Goal: Navigation & Orientation: Find specific page/section

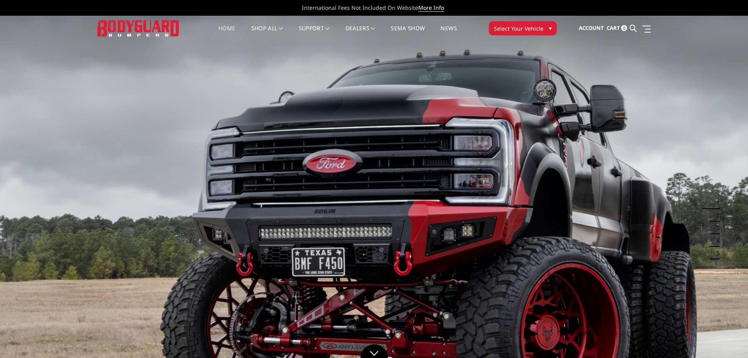
click at [738, 8] on icon at bounding box center [739, 8] width 4 height 4
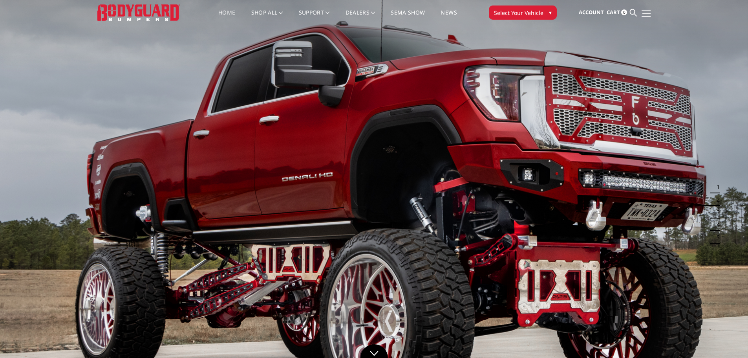
click at [648, 14] on link at bounding box center [645, 13] width 11 height 8
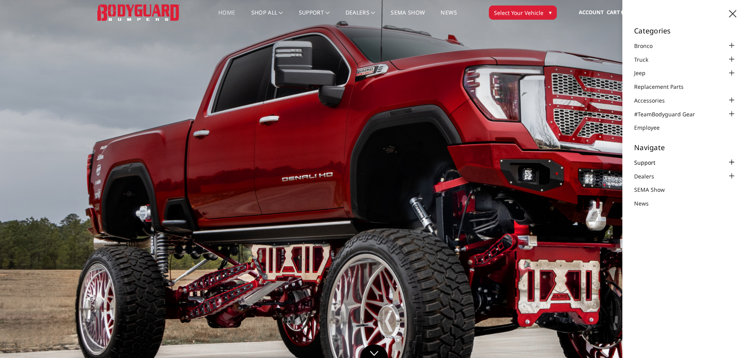
click at [651, 162] on link "Support" at bounding box center [649, 162] width 31 height 8
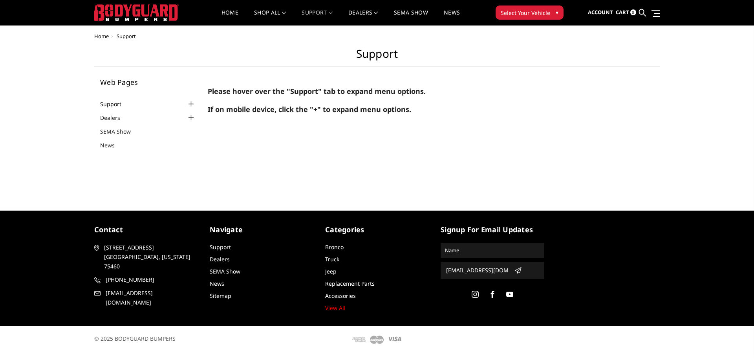
click at [114, 105] on link "Support" at bounding box center [115, 104] width 31 height 8
click at [193, 104] on div at bounding box center [191, 103] width 9 height 9
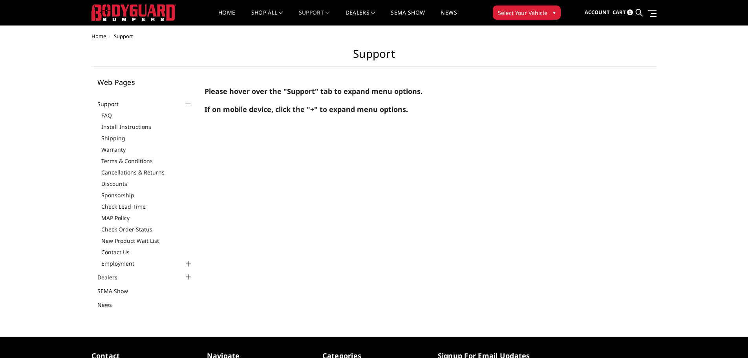
click at [189, 262] on div at bounding box center [187, 263] width 9 height 9
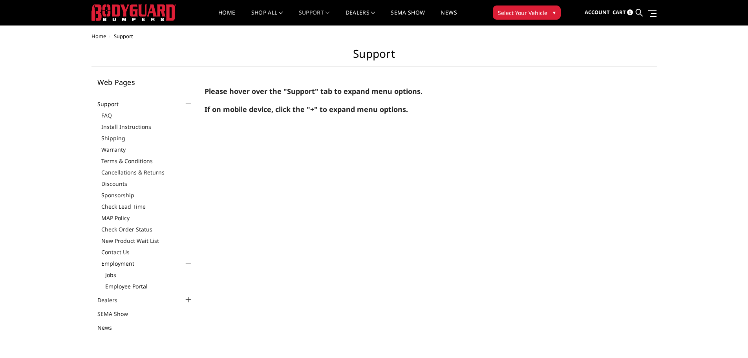
click at [143, 286] on link "Employee Portal" at bounding box center [149, 286] width 88 height 8
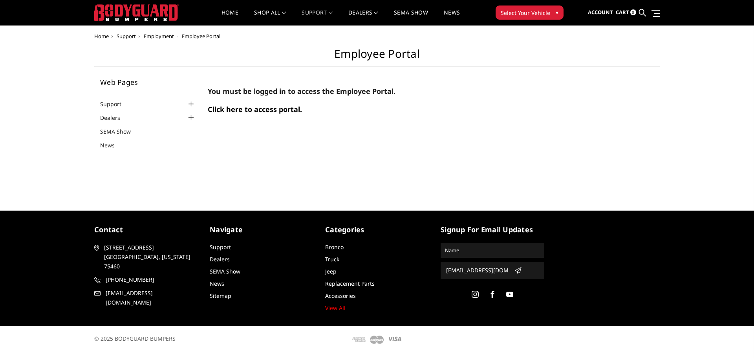
click at [229, 109] on span "Click here to access portal." at bounding box center [255, 108] width 94 height 9
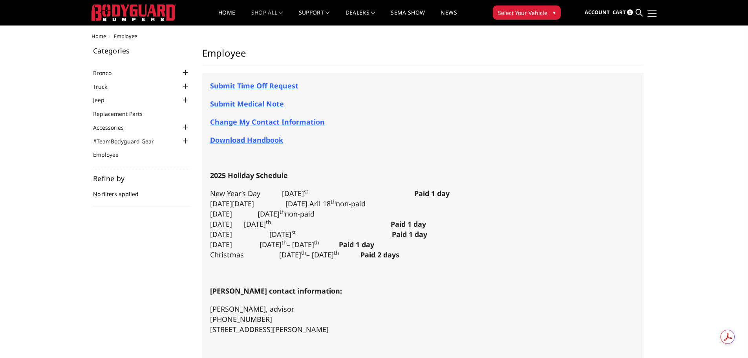
click at [650, 12] on link at bounding box center [651, 13] width 11 height 8
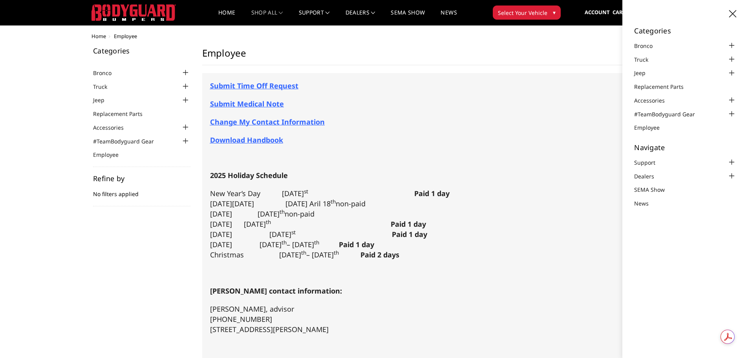
click at [651, 12] on div at bounding box center [685, 14] width 102 height 9
click at [550, 45] on div "Home Employee Categories Bronco 2021-2025 Bronco Front 2021-2025 Bronco Rear 20…" at bounding box center [373, 234] width 565 height 403
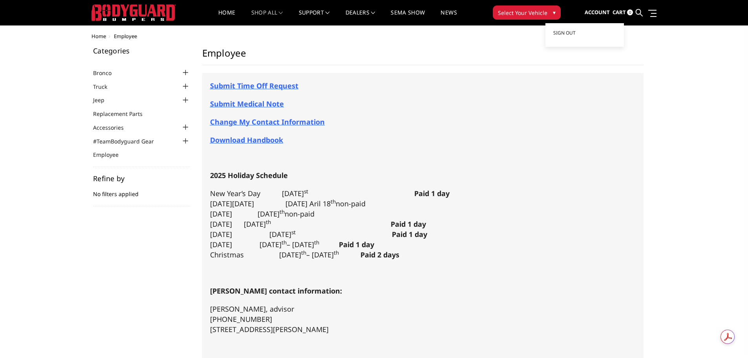
click at [591, 10] on span "Account" at bounding box center [597, 12] width 25 height 7
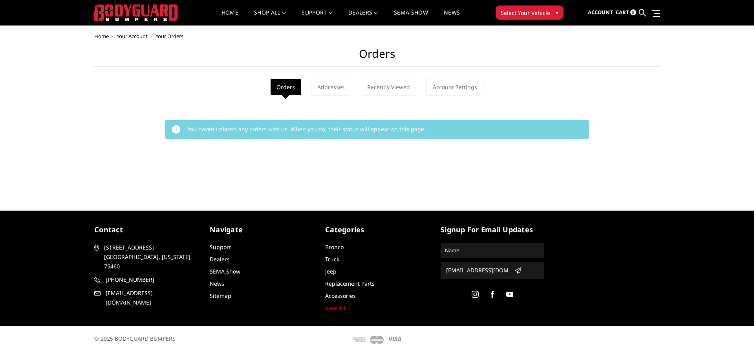
click at [574, 31] on body "International Fees Not Included On Website More Info Home shop all Bronco [DATE…" at bounding box center [377, 176] width 754 height 353
click at [570, 33] on span "Sign out" at bounding box center [567, 32] width 22 height 7
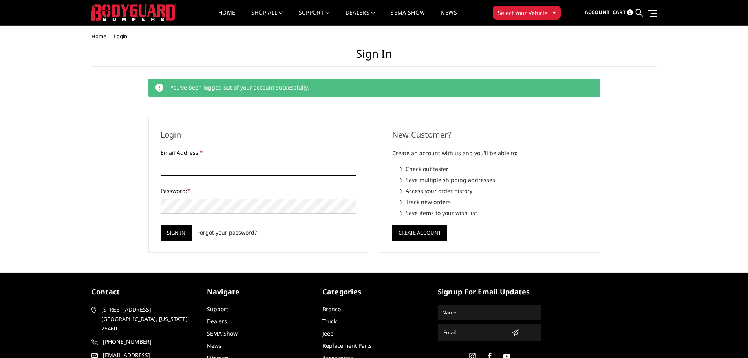
type input "[EMAIL_ADDRESS][DOMAIN_NAME]"
drag, startPoint x: 262, startPoint y: 168, endPoint x: 130, endPoint y: 174, distance: 131.3
click at [130, 174] on div "Home Login Sign in You've been logged out of your account successfully. Login E…" at bounding box center [373, 142] width 565 height 219
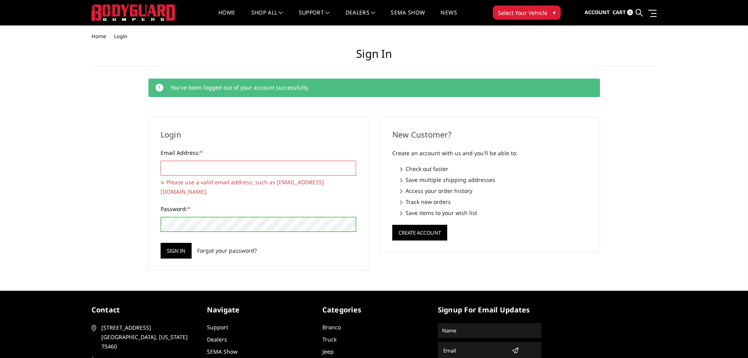
click at [148, 209] on div "Login Email Address: * Please use a valid email address, such as user@example.c…" at bounding box center [258, 194] width 220 height 154
click at [187, 170] on input "Email Address: *" at bounding box center [259, 168] width 196 height 15
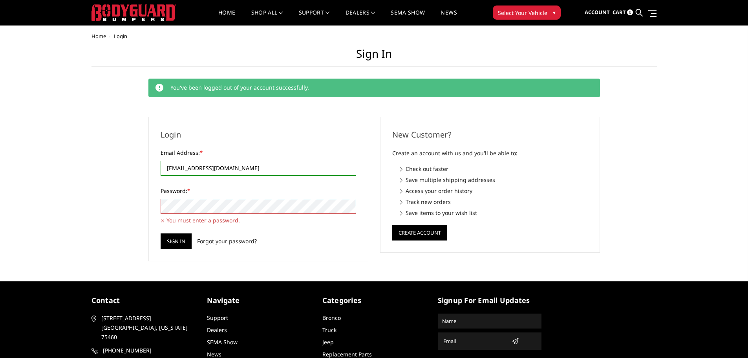
type input "[EMAIL_ADDRESS][DOMAIN_NAME]"
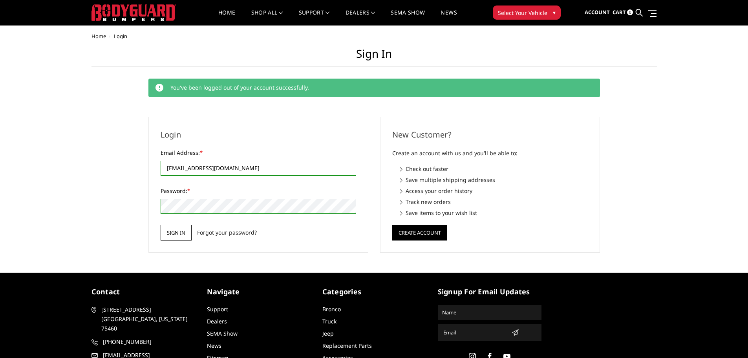
click at [182, 230] on input "Sign in" at bounding box center [176, 233] width 31 height 16
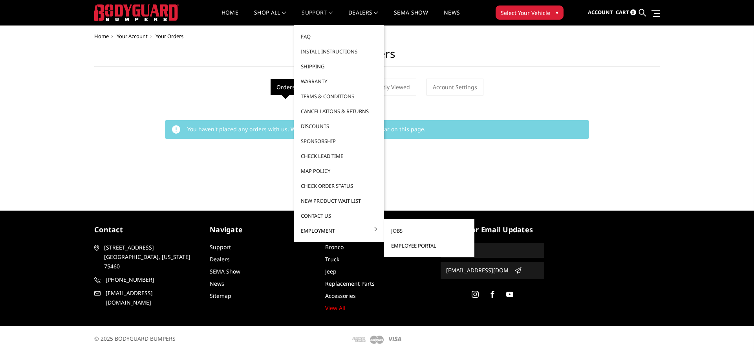
click at [405, 246] on link "Employee Portal" at bounding box center [429, 245] width 84 height 15
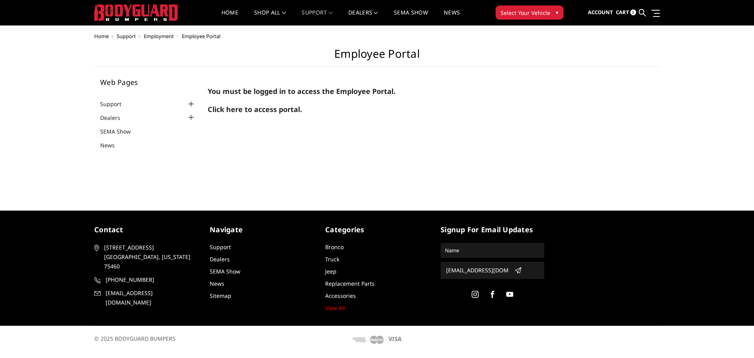
click at [189, 115] on div at bounding box center [191, 117] width 9 height 9
click at [188, 116] on div at bounding box center [191, 117] width 9 height 9
click at [192, 106] on div at bounding box center [191, 103] width 9 height 9
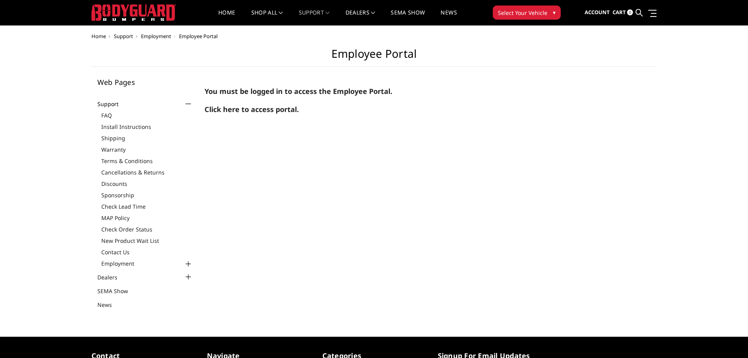
click at [188, 262] on div at bounding box center [187, 263] width 9 height 9
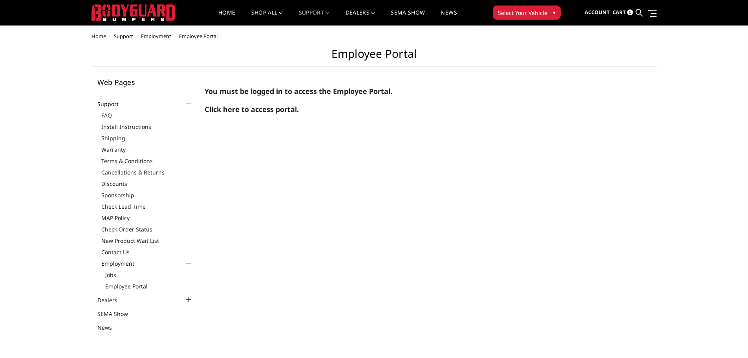
click at [188, 101] on div at bounding box center [187, 103] width 9 height 9
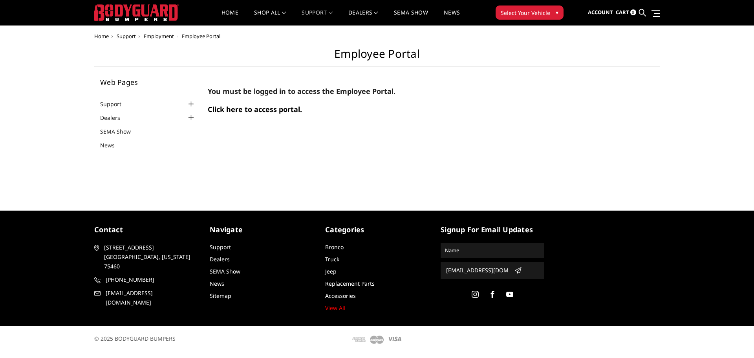
click at [269, 106] on span "Click here to access portal." at bounding box center [255, 108] width 94 height 9
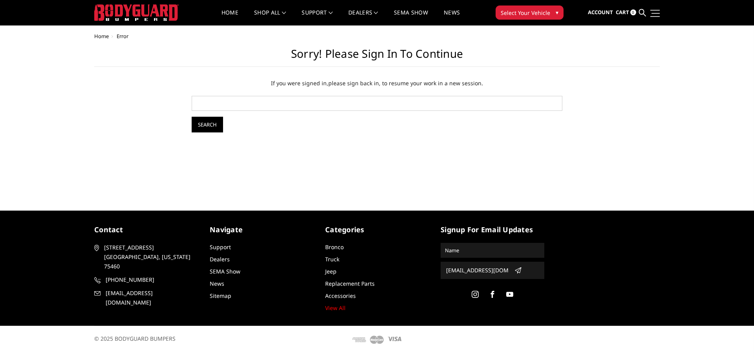
click at [658, 14] on link at bounding box center [654, 13] width 11 height 8
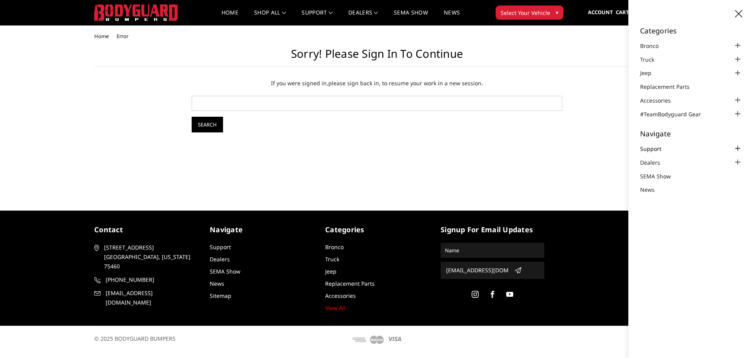
click at [653, 148] on link "Support" at bounding box center [655, 149] width 31 height 8
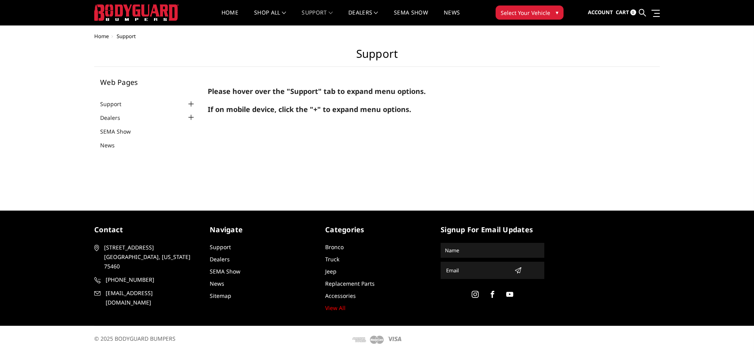
click at [245, 113] on strong "If on mobile device, click the "+" to expand menu options." at bounding box center [309, 108] width 203 height 9
click at [298, 92] on strong "Please hover over the "Support" tab to expand menu options." at bounding box center [317, 90] width 218 height 9
click at [189, 103] on div at bounding box center [191, 103] width 9 height 9
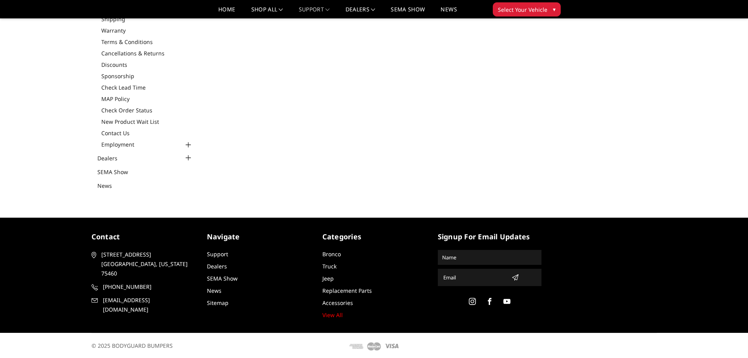
scroll to position [113, 0]
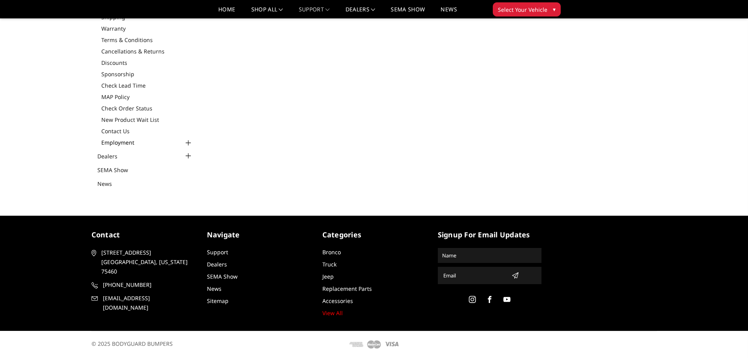
click at [124, 141] on link "Employment" at bounding box center [147, 142] width 92 height 8
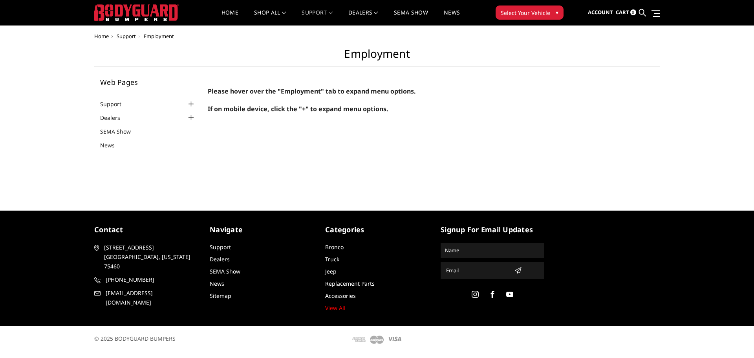
click at [253, 110] on span "If on mobile device, click the "+" to expand menu options." at bounding box center [298, 108] width 181 height 9
click at [191, 104] on div at bounding box center [191, 103] width 9 height 9
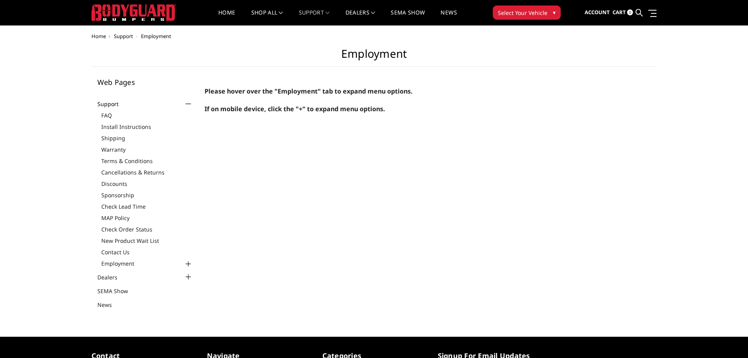
click at [189, 264] on div at bounding box center [187, 263] width 9 height 9
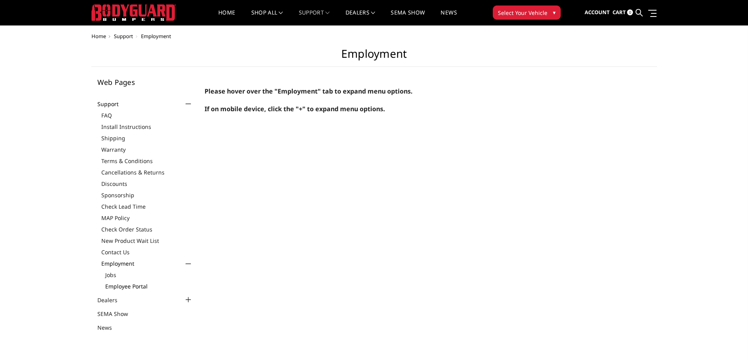
click at [139, 285] on link "Employee Portal" at bounding box center [149, 286] width 88 height 8
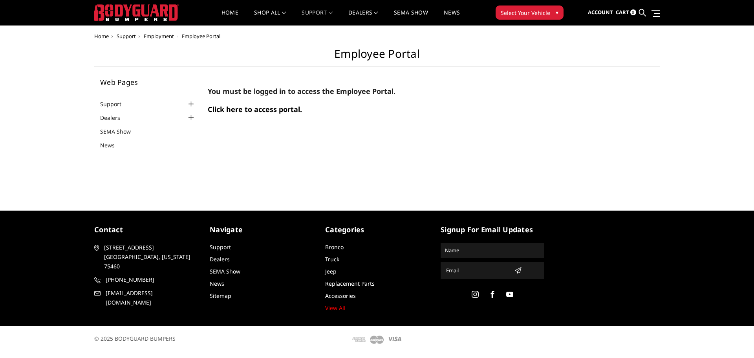
click at [273, 109] on span "Click here to access portal." at bounding box center [255, 108] width 94 height 9
